Goal: Information Seeking & Learning: Learn about a topic

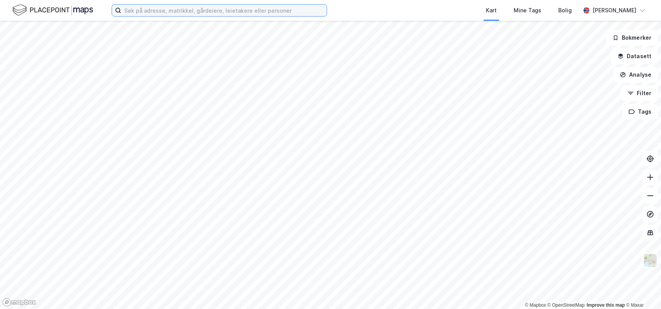
click at [234, 13] on input at bounding box center [224, 11] width 206 height 12
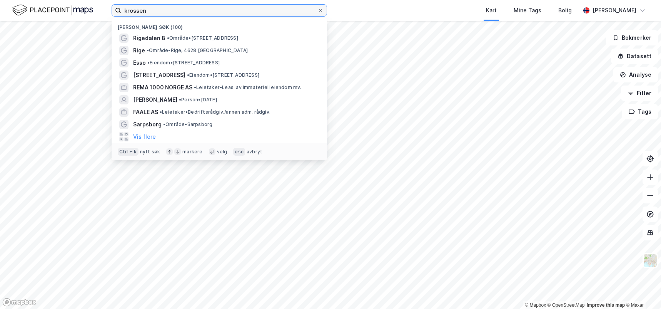
type input "krossen"
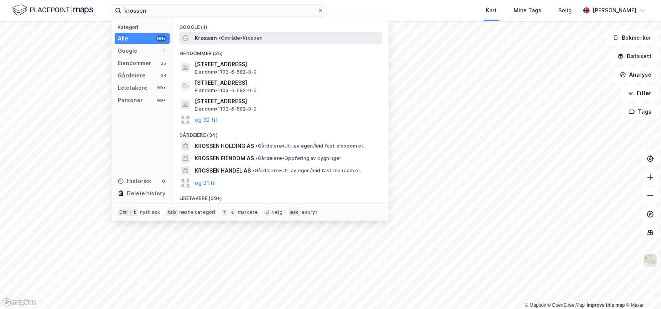
click at [232, 34] on div "Krossen • Område • Krossen" at bounding box center [288, 37] width 186 height 9
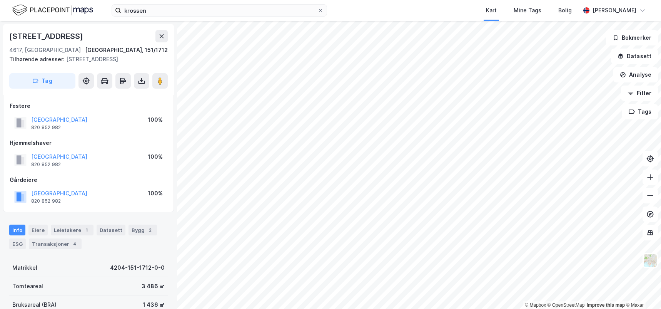
click at [117, 274] on div "Matrikkel 4204-151-1712-0-0" at bounding box center [88, 267] width 159 height 18
click at [75, 230] on div "Leietakere 1" at bounding box center [72, 229] width 43 height 11
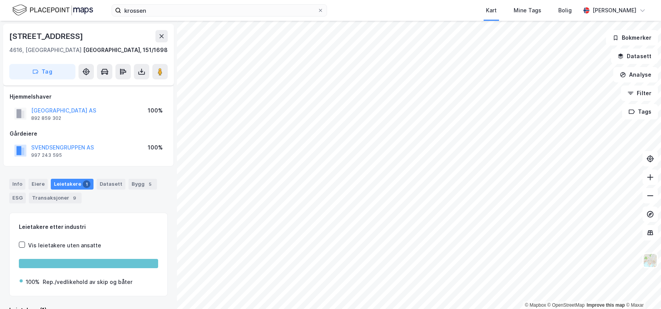
scroll to position [18, 0]
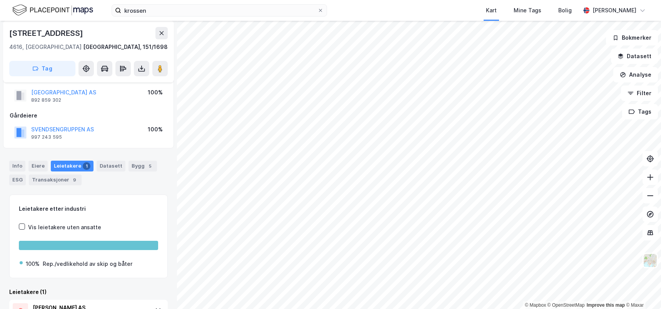
click at [122, 192] on div "Info [PERSON_NAME] 1 Datasett Bygg 5 ESG Transaksjoner 9 Leietakere etter indus…" at bounding box center [88, 246] width 159 height 190
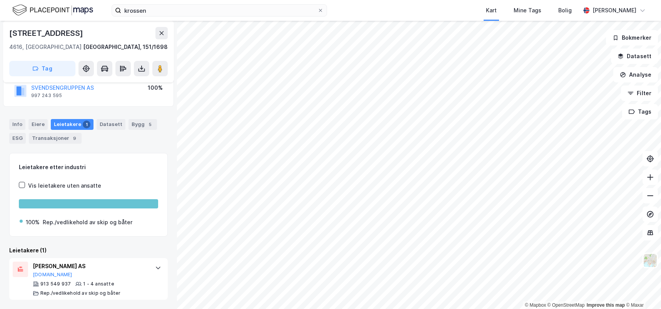
click at [126, 247] on div "Leietakere (1)" at bounding box center [88, 250] width 159 height 9
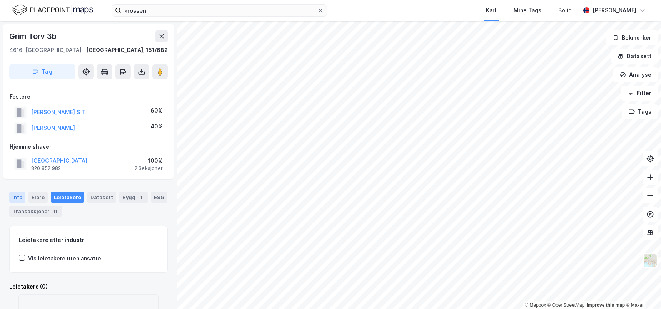
click at [17, 199] on div "Info" at bounding box center [17, 197] width 16 height 11
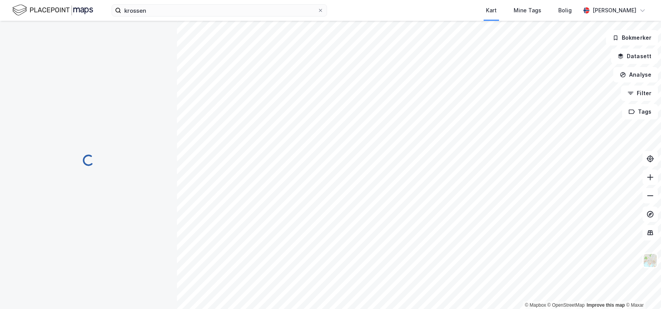
scroll to position [23, 0]
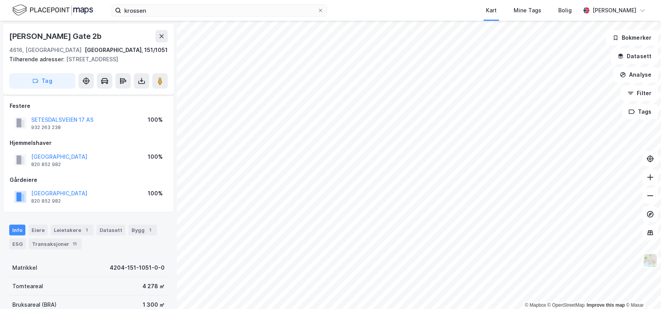
scroll to position [23, 0]
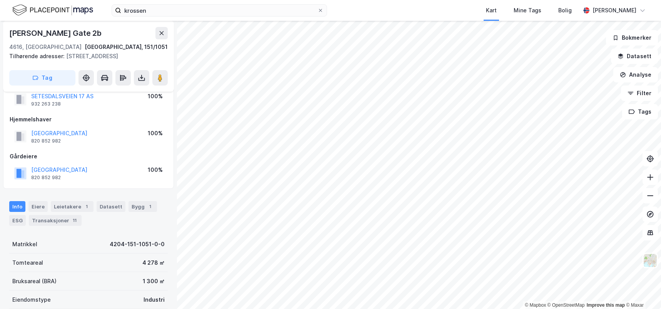
click at [138, 195] on div "Info [PERSON_NAME] 1 Datasett Bygg 1 ESG Transaksjoner 11" at bounding box center [88, 210] width 177 height 37
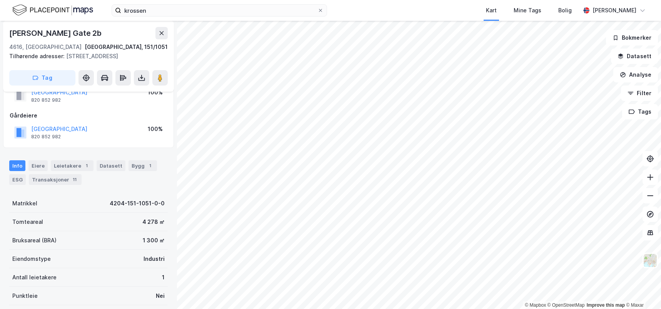
click at [104, 213] on div "Tomteareal 4 278 ㎡" at bounding box center [88, 221] width 159 height 18
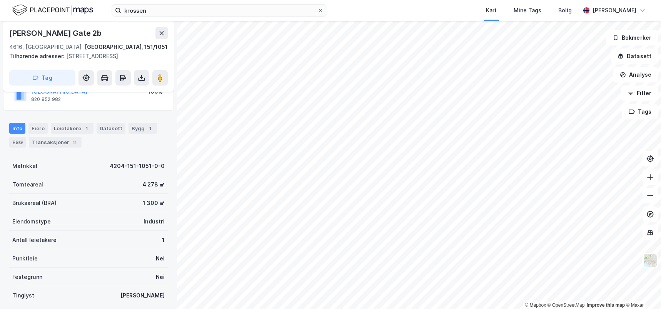
scroll to position [0, 0]
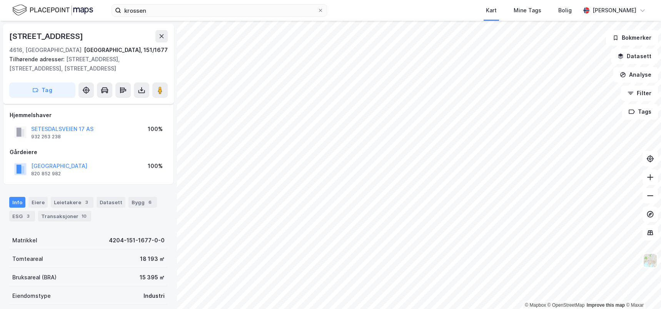
scroll to position [102, 0]
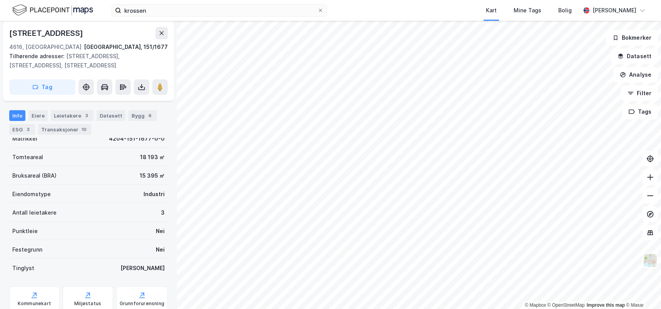
click at [95, 203] on div "Antall leietakere 3" at bounding box center [88, 212] width 159 height 18
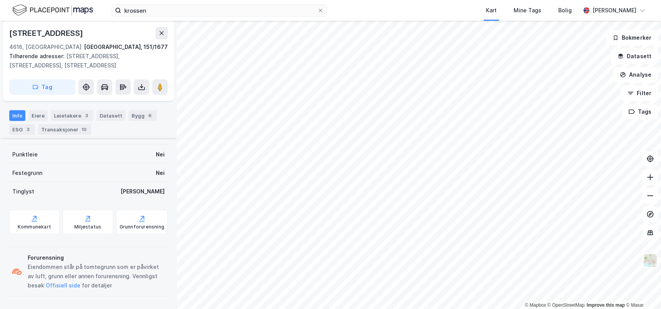
click at [80, 122] on div "Info [PERSON_NAME] 3 Datasett Bygg 6 ESG 3 Transaksjoner 10" at bounding box center [88, 122] width 159 height 25
click at [79, 119] on div "Leietakere 3" at bounding box center [72, 115] width 43 height 11
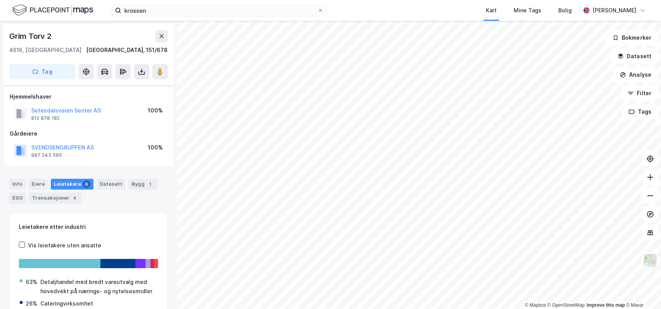
scroll to position [61, 0]
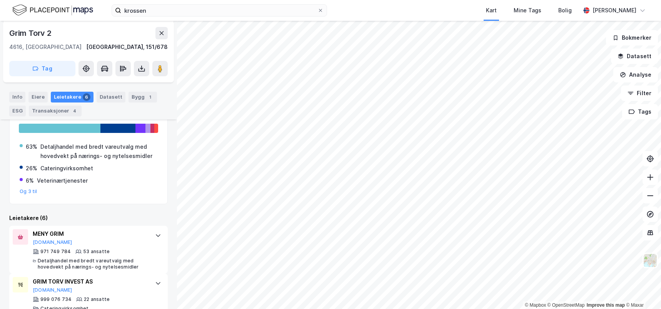
scroll to position [137, 0]
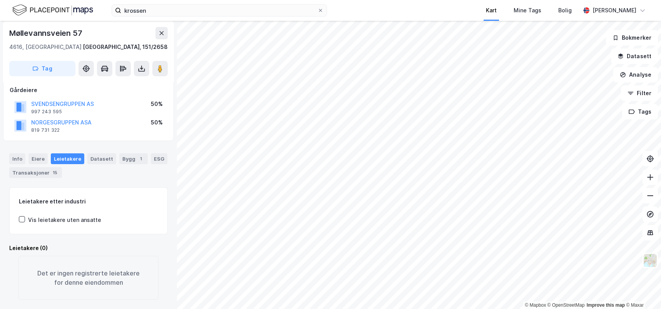
scroll to position [53, 0]
click at [124, 177] on div "Info Eiere Leietakere Datasett Bygg 1 ESG Transaksjoner 15 Leietakere etter ind…" at bounding box center [88, 222] width 159 height 156
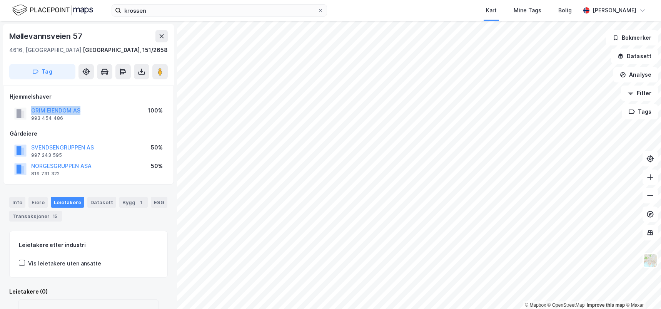
drag, startPoint x: 93, startPoint y: 108, endPoint x: 31, endPoint y: 108, distance: 62.4
click at [31, 108] on div "GRIM EIENDOM AS 993 454 486 100%" at bounding box center [89, 113] width 158 height 18
copy button "GRIM EIENDOM AS"
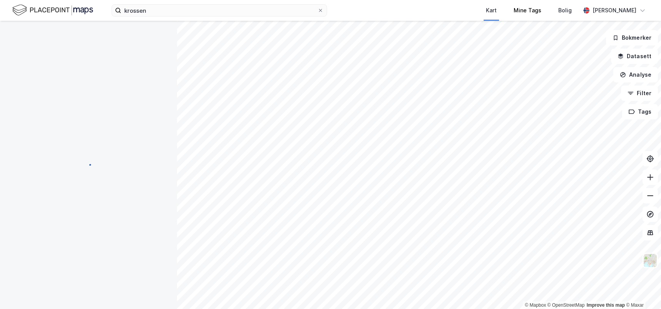
scroll to position [8, 0]
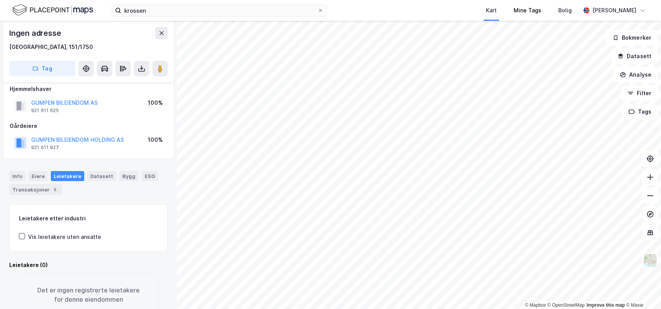
scroll to position [8, 0]
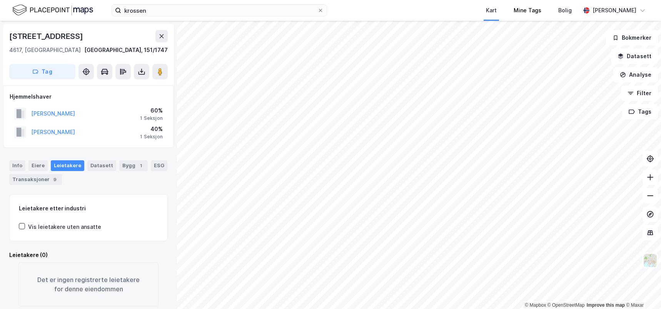
scroll to position [8, 0]
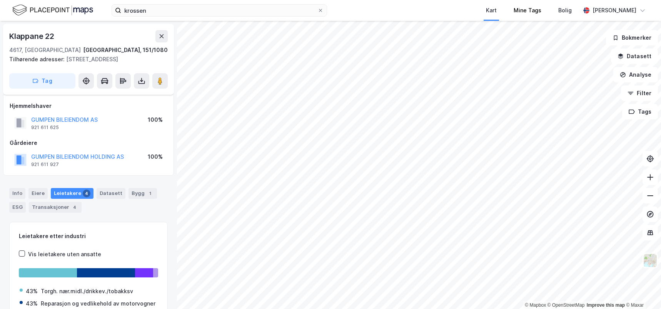
scroll to position [8, 0]
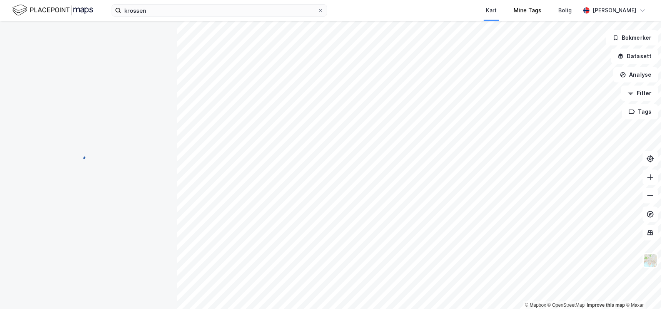
scroll to position [8, 0]
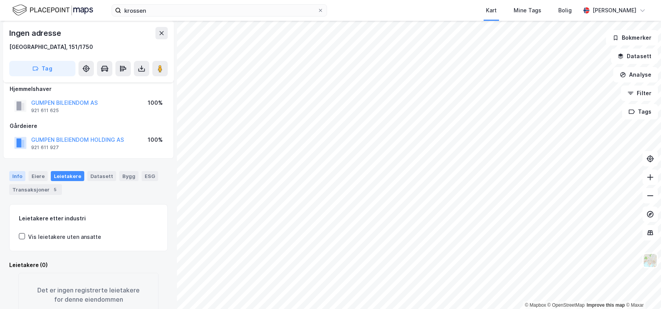
click at [11, 176] on div "Info" at bounding box center [17, 176] width 16 height 10
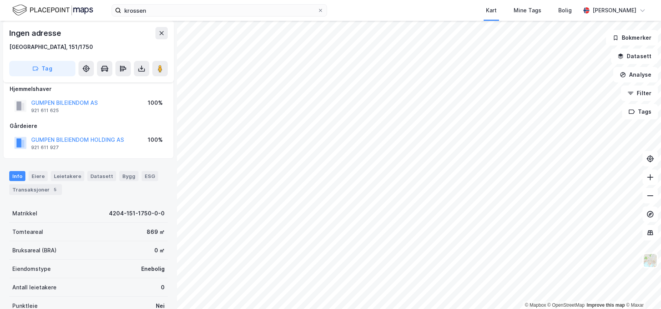
click at [89, 203] on div "Info Eiere Leietakere Datasett Bygg ESG Transaksjoner 5 Matrikkel 4204-151-1750…" at bounding box center [88, 282] width 159 height 240
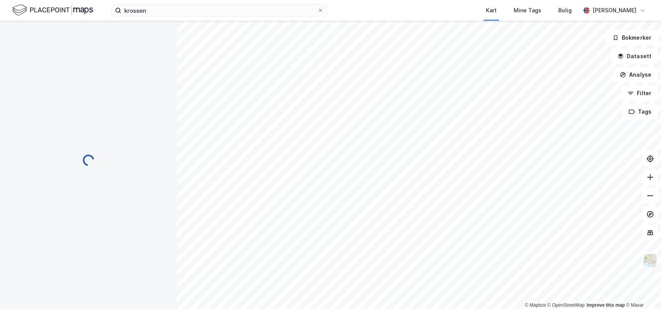
scroll to position [8, 0]
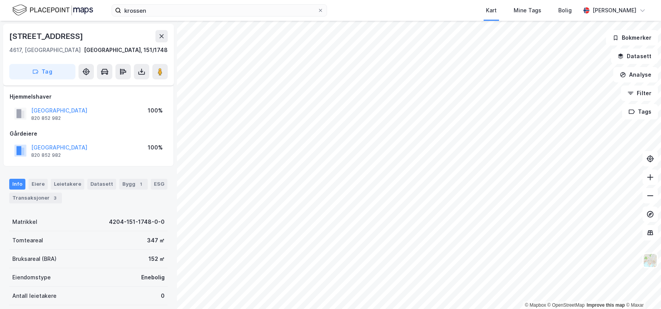
scroll to position [8, 0]
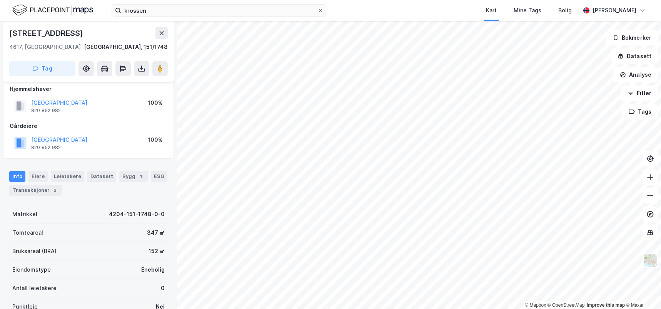
click at [99, 248] on div "Bruksareal (BRA) 152 ㎡" at bounding box center [88, 251] width 159 height 18
click at [33, 191] on div "Transaksjoner 3" at bounding box center [35, 190] width 53 height 11
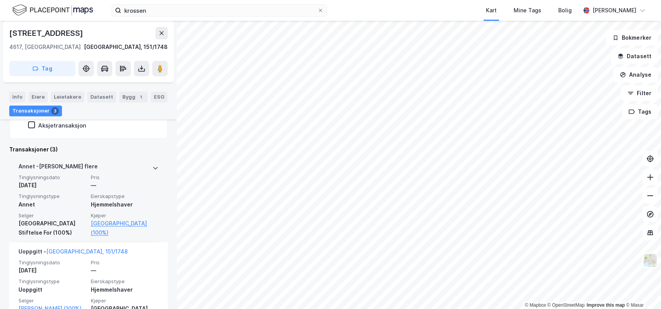
scroll to position [190, 0]
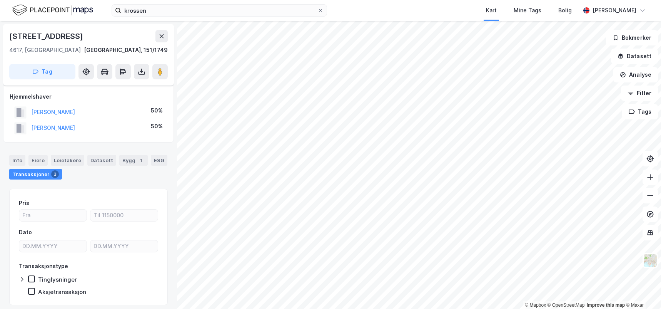
scroll to position [24, 0]
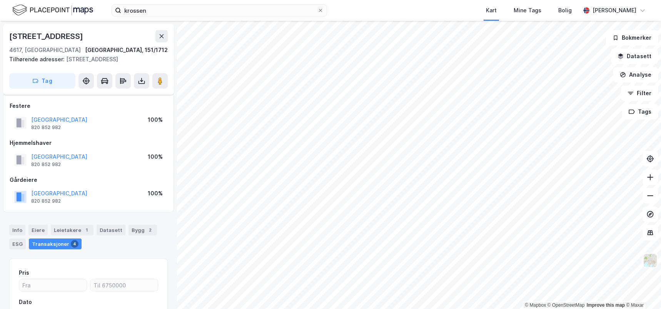
scroll to position [24, 0]
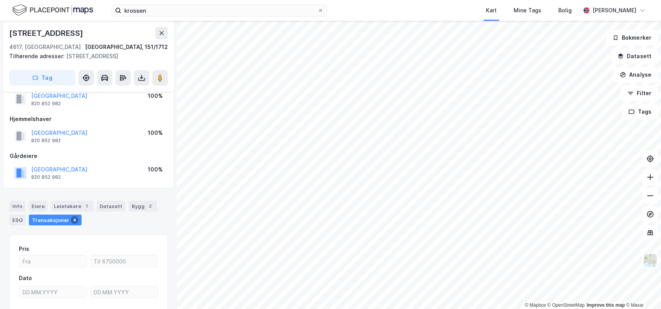
click at [95, 233] on div "Info [PERSON_NAME] 1 Datasett Bygg 2 ESG Transaksjoner 4 Pris Dato Transaksjons…" at bounding box center [88, 280] width 159 height 178
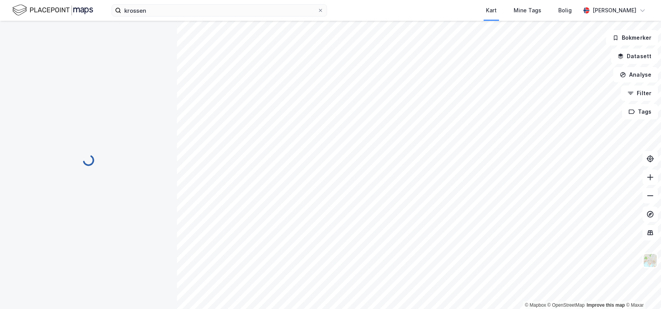
scroll to position [0, 0]
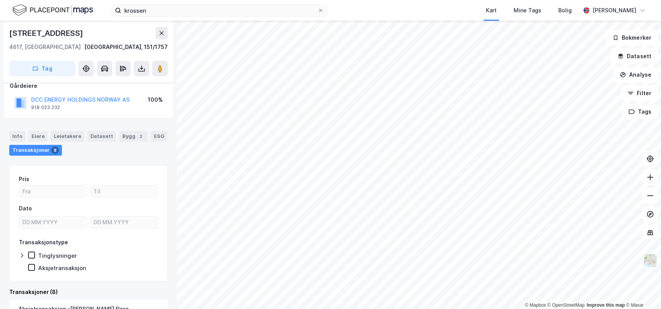
click at [127, 155] on div "Info [PERSON_NAME] Datasett Bygg 2 ESG Transaksjoner 8" at bounding box center [88, 143] width 159 height 25
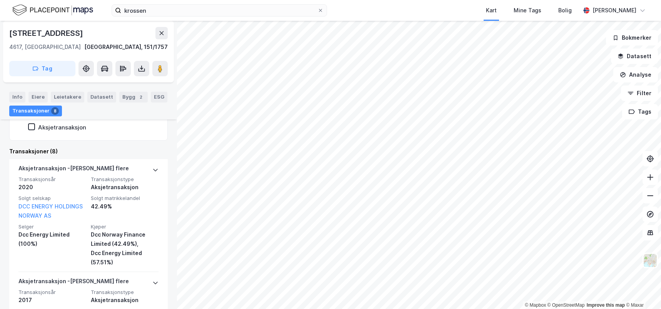
scroll to position [189, 0]
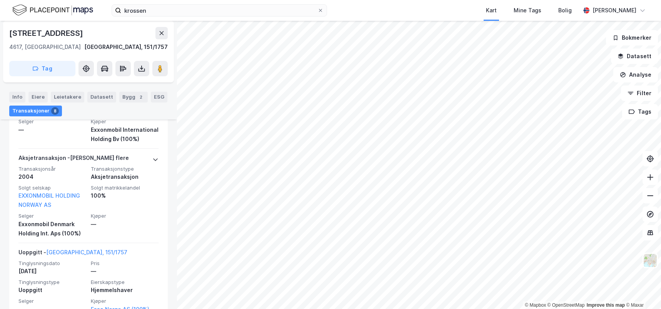
scroll to position [793, 0]
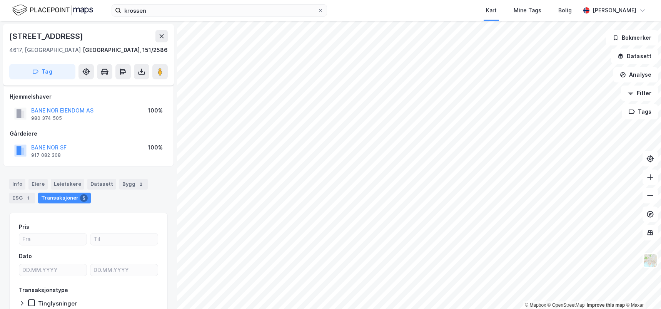
scroll to position [48, 0]
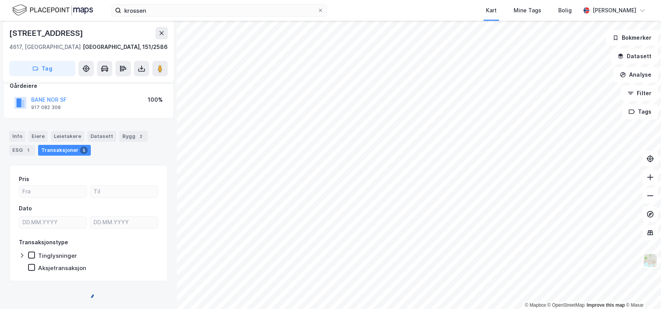
click at [120, 167] on div "Pris Dato Transaksjonstype Tinglysninger Aksjetransaksjon" at bounding box center [88, 223] width 159 height 116
